Goal: Book appointment/travel/reservation

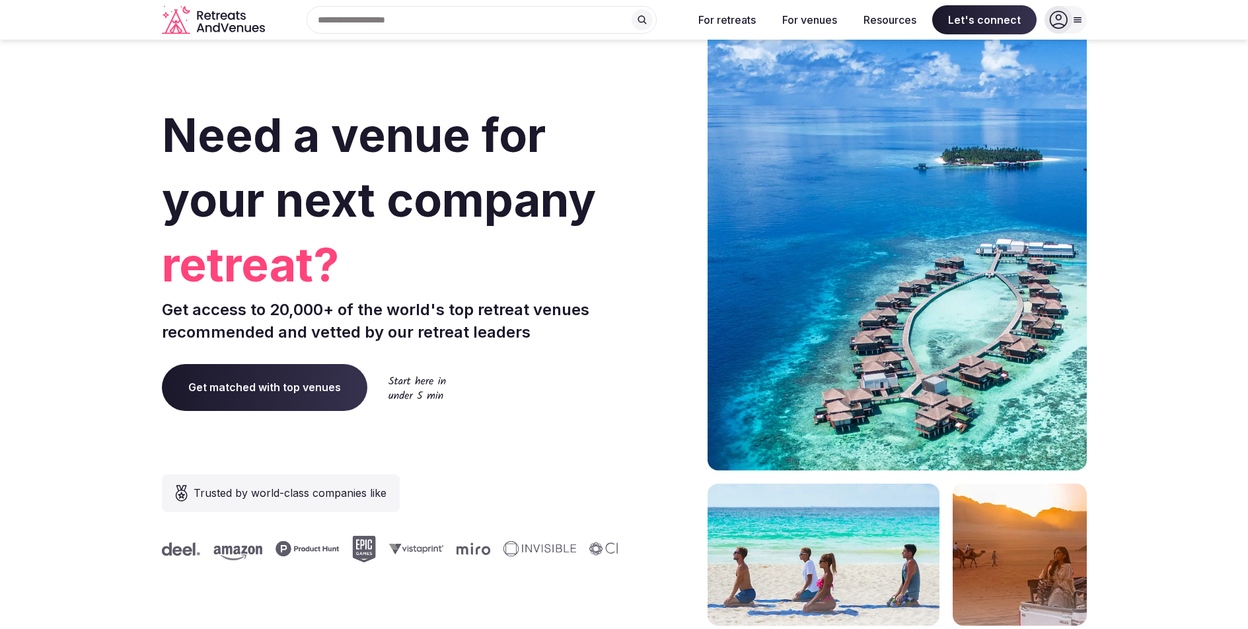
click at [249, 386] on span "Get matched with top venues" at bounding box center [264, 387] width 205 height 46
click at [501, 20] on input "text" at bounding box center [481, 20] width 350 height 28
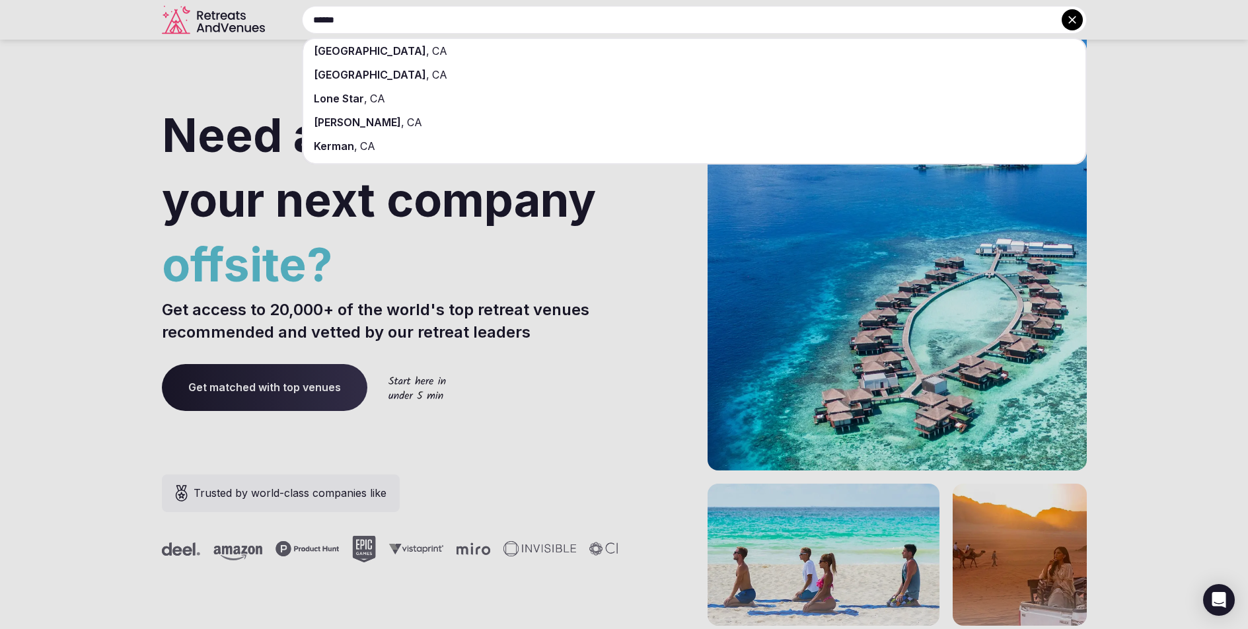
type input "******"
click at [429, 75] on span "CA" at bounding box center [438, 74] width 18 height 13
